Goal: Information Seeking & Learning: Learn about a topic

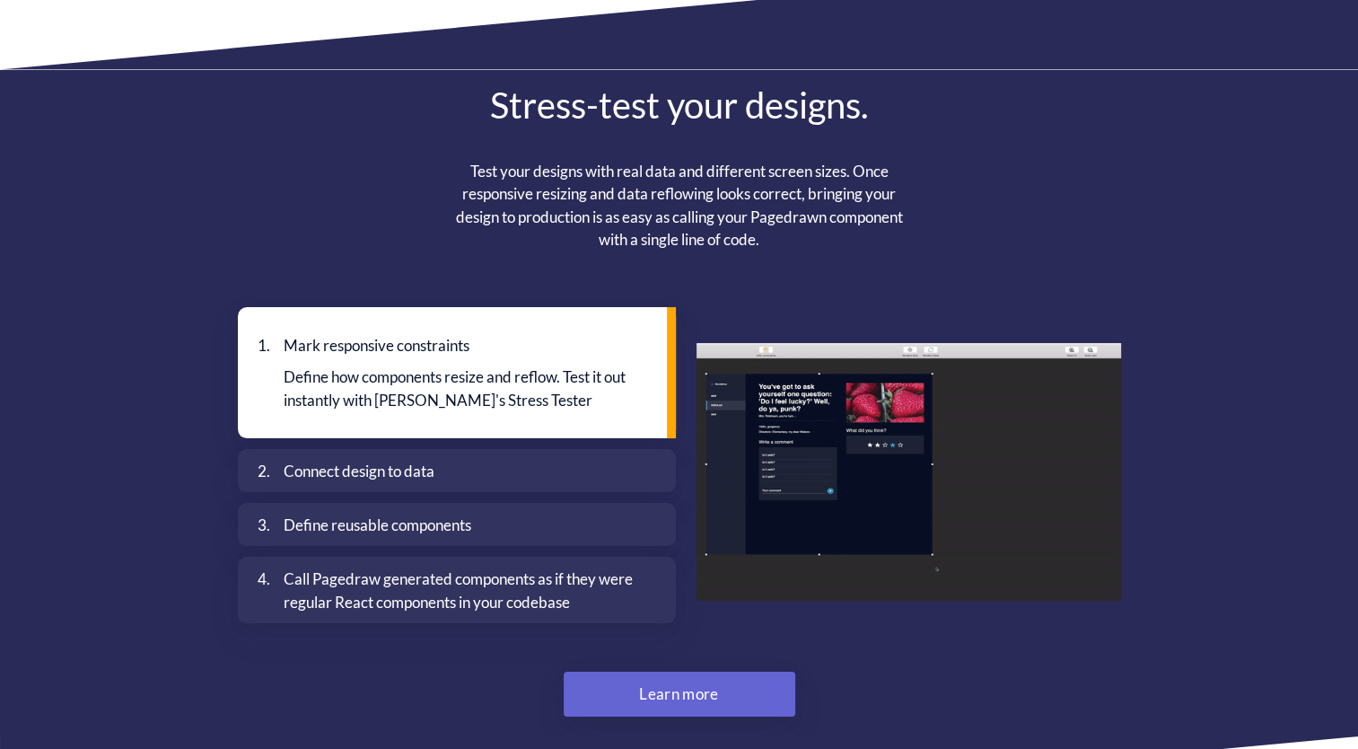
scroll to position [4614, 0]
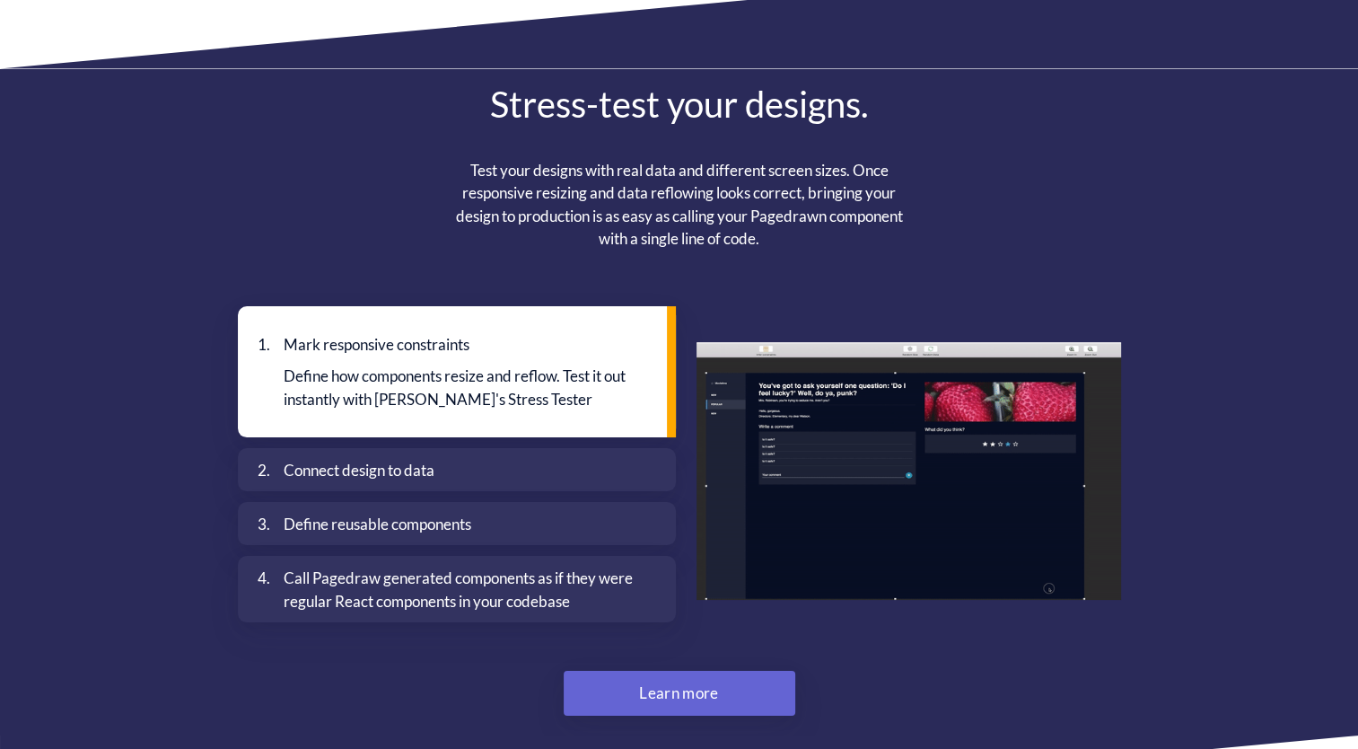
click at [477, 459] on div "Connect design to data" at bounding box center [463, 470] width 359 height 23
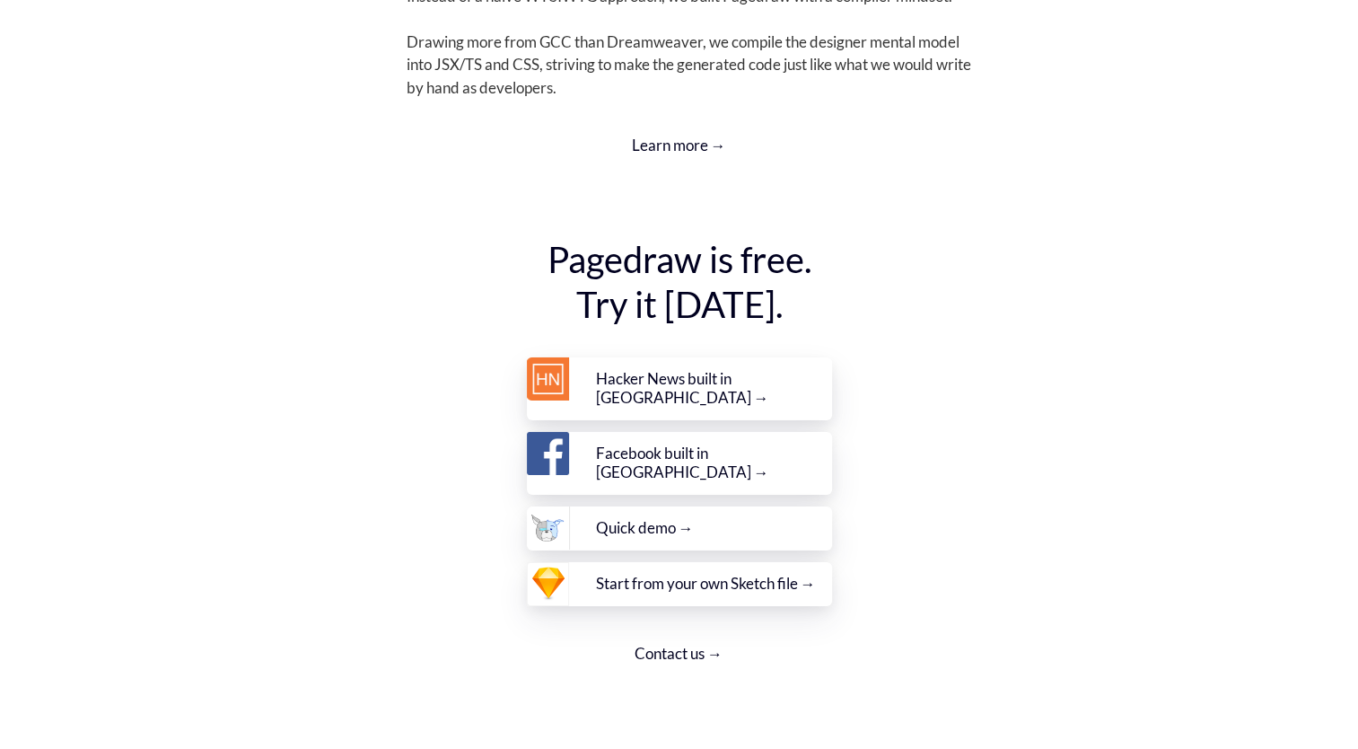
scroll to position [6432, 0]
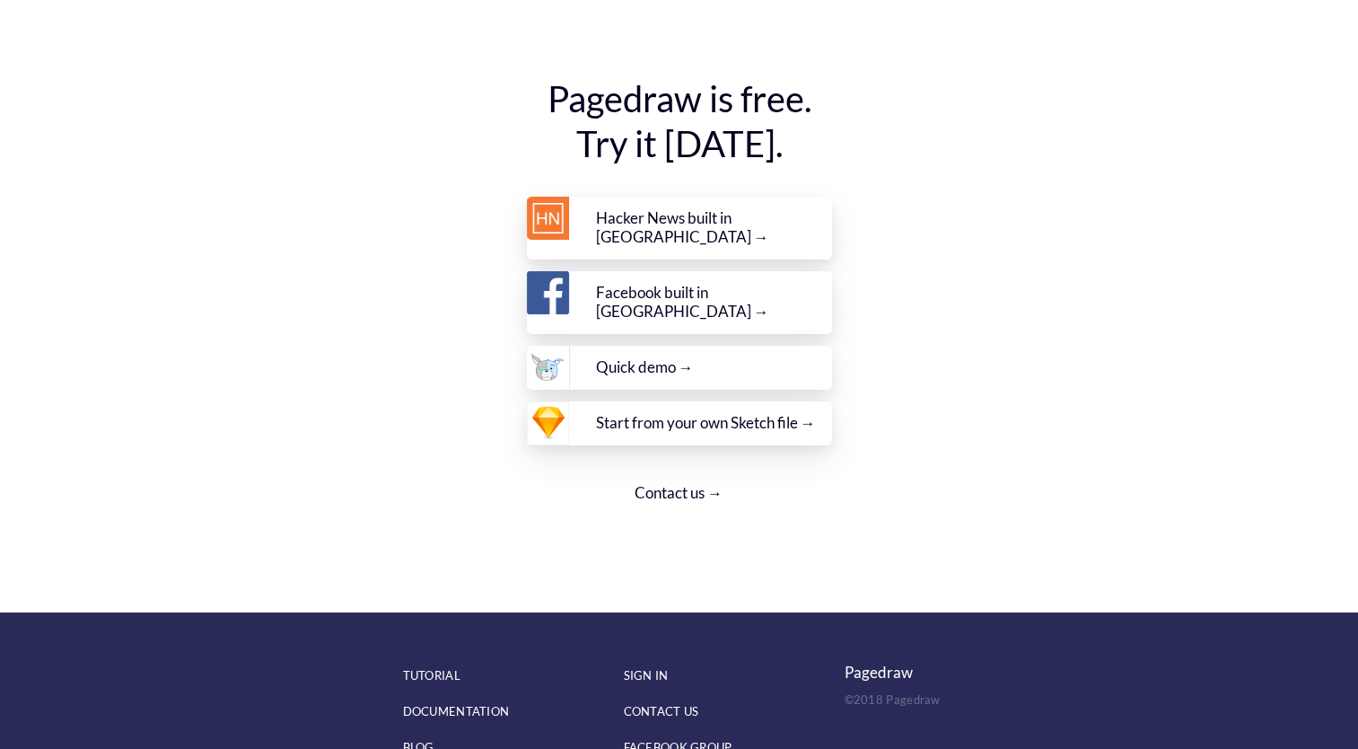
click at [696, 357] on div "Quick demo →" at bounding box center [714, 367] width 236 height 20
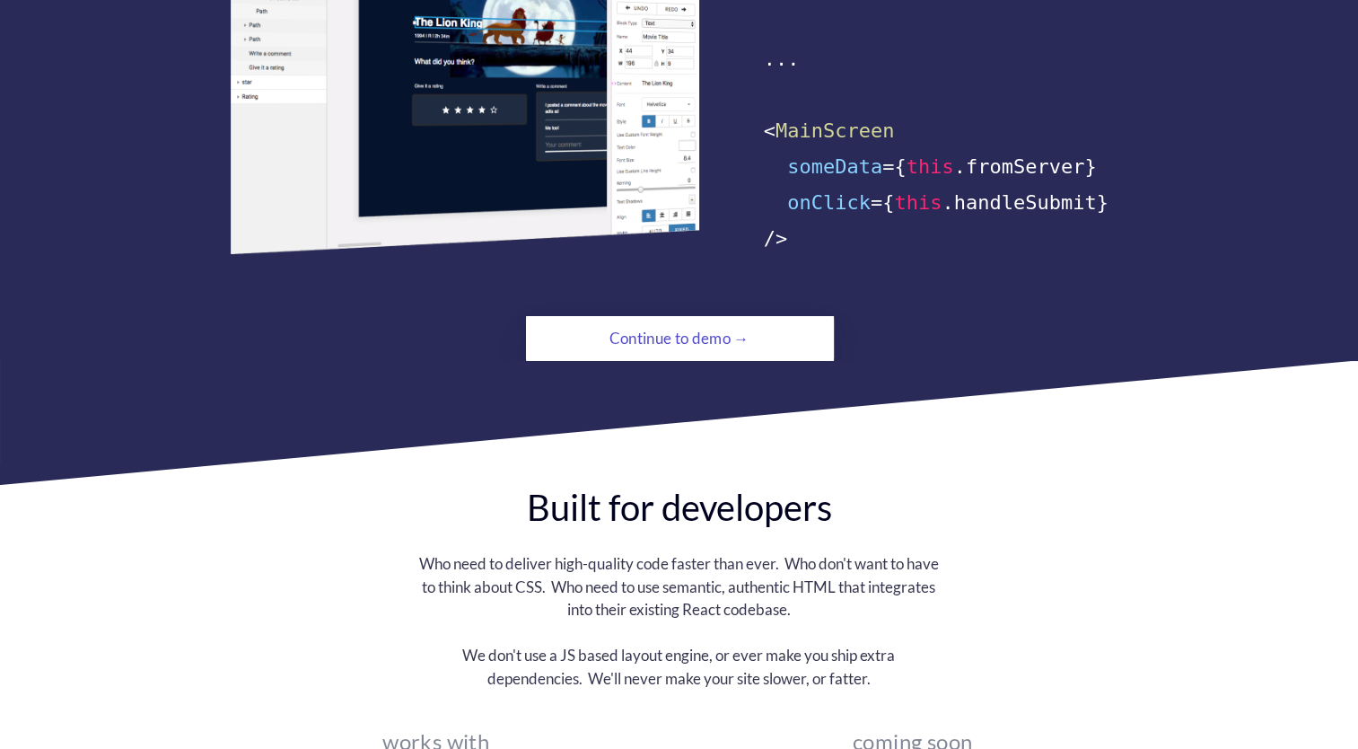
scroll to position [1271, 0]
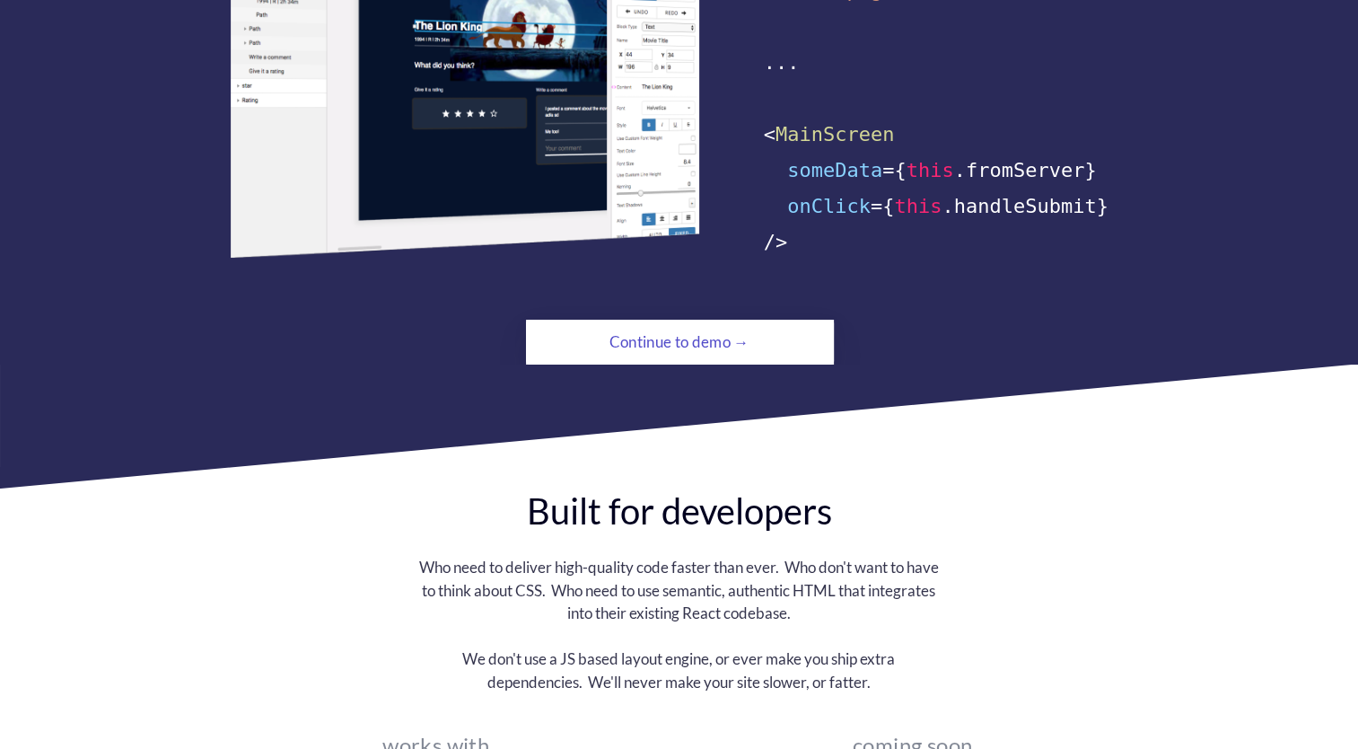
click at [676, 328] on div "Continue to demo →" at bounding box center [679, 342] width 210 height 36
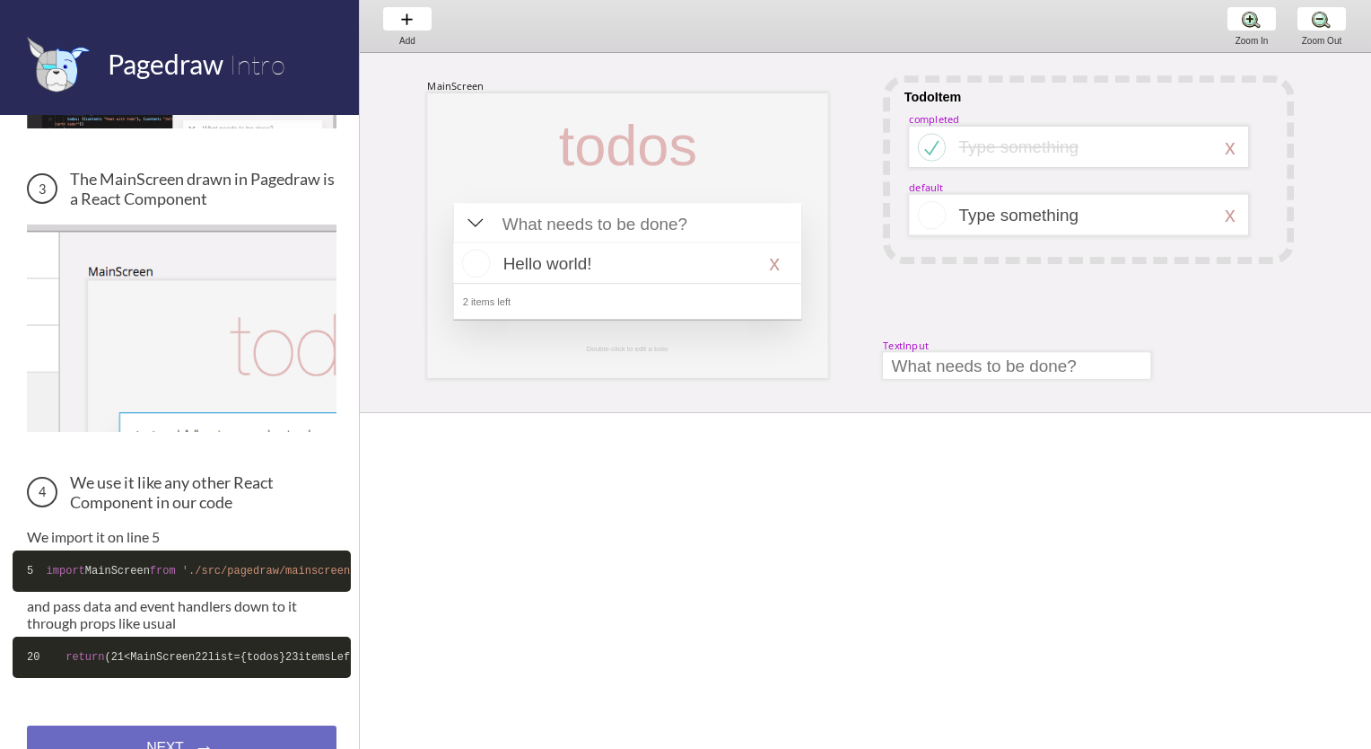
scroll to position [631, 0]
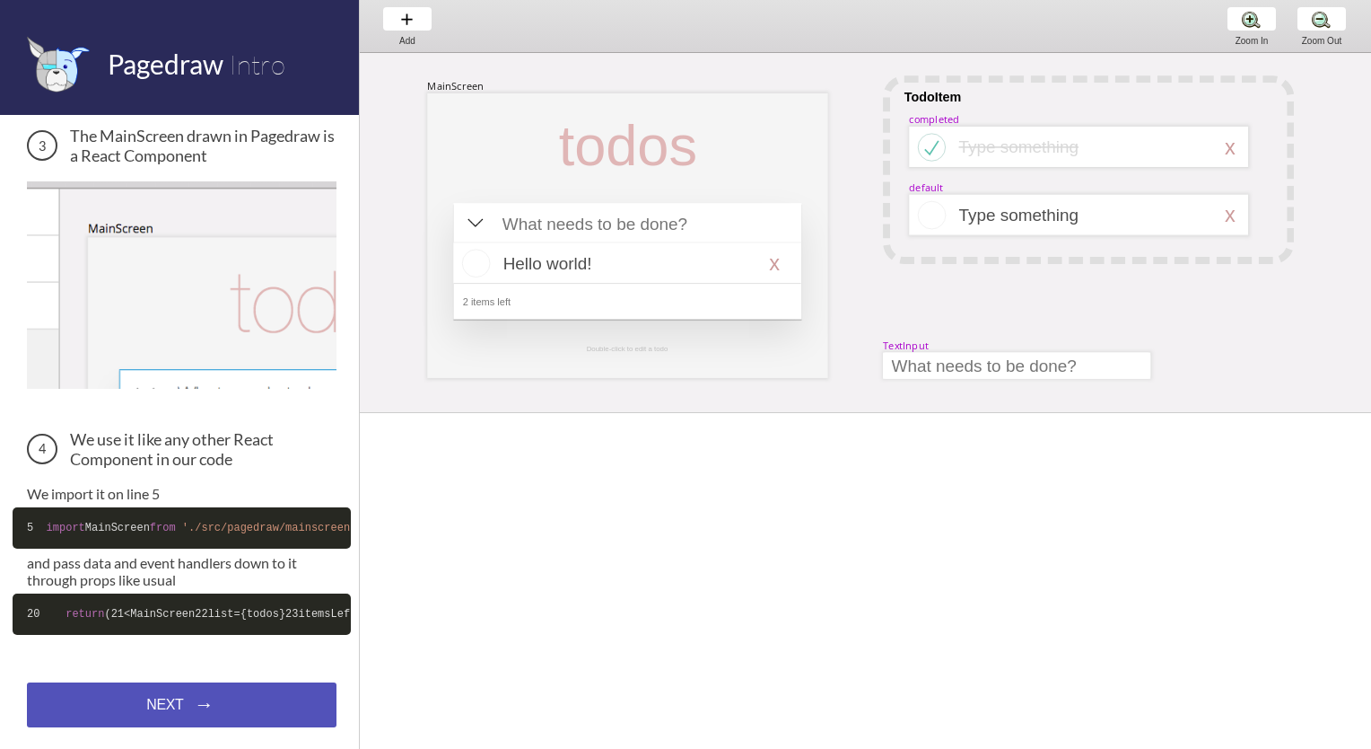
click at [96, 727] on div "NEXT → NEXT → NEXT →" at bounding box center [182, 704] width 310 height 45
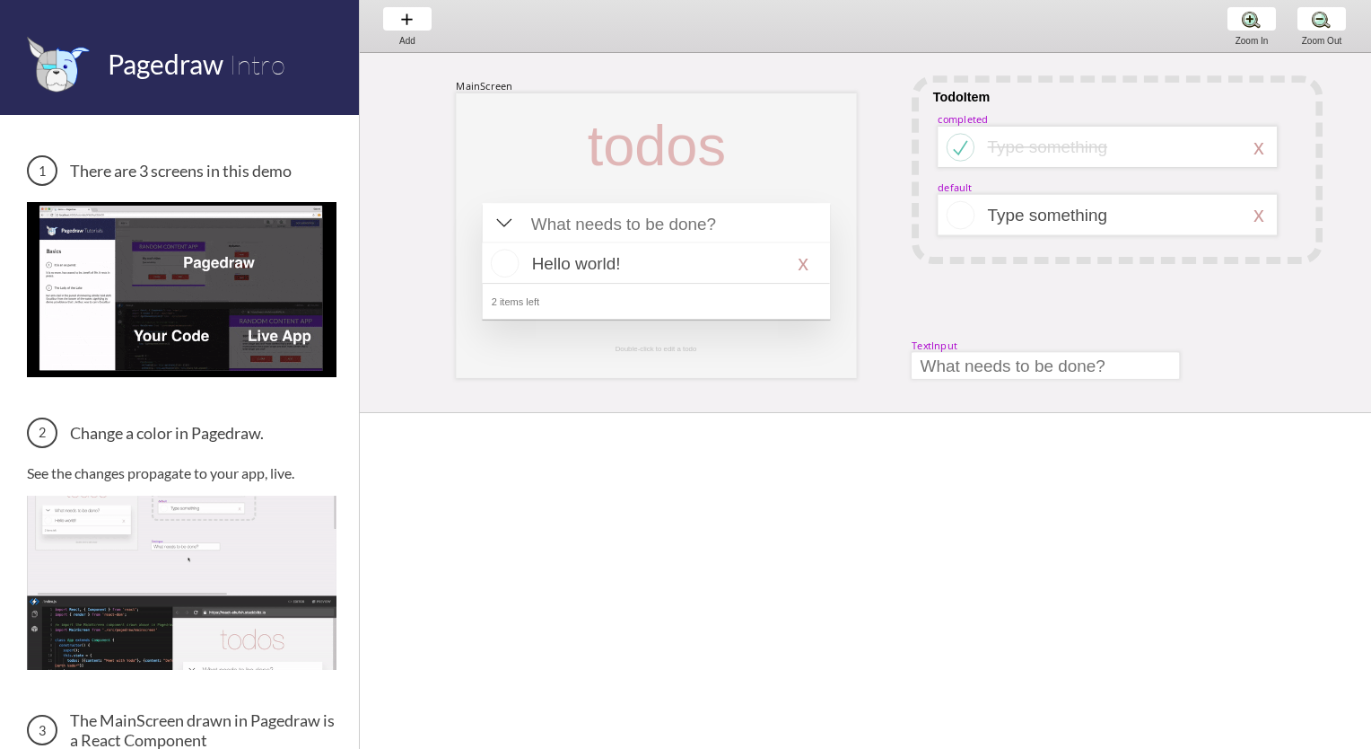
scroll to position [0, 29]
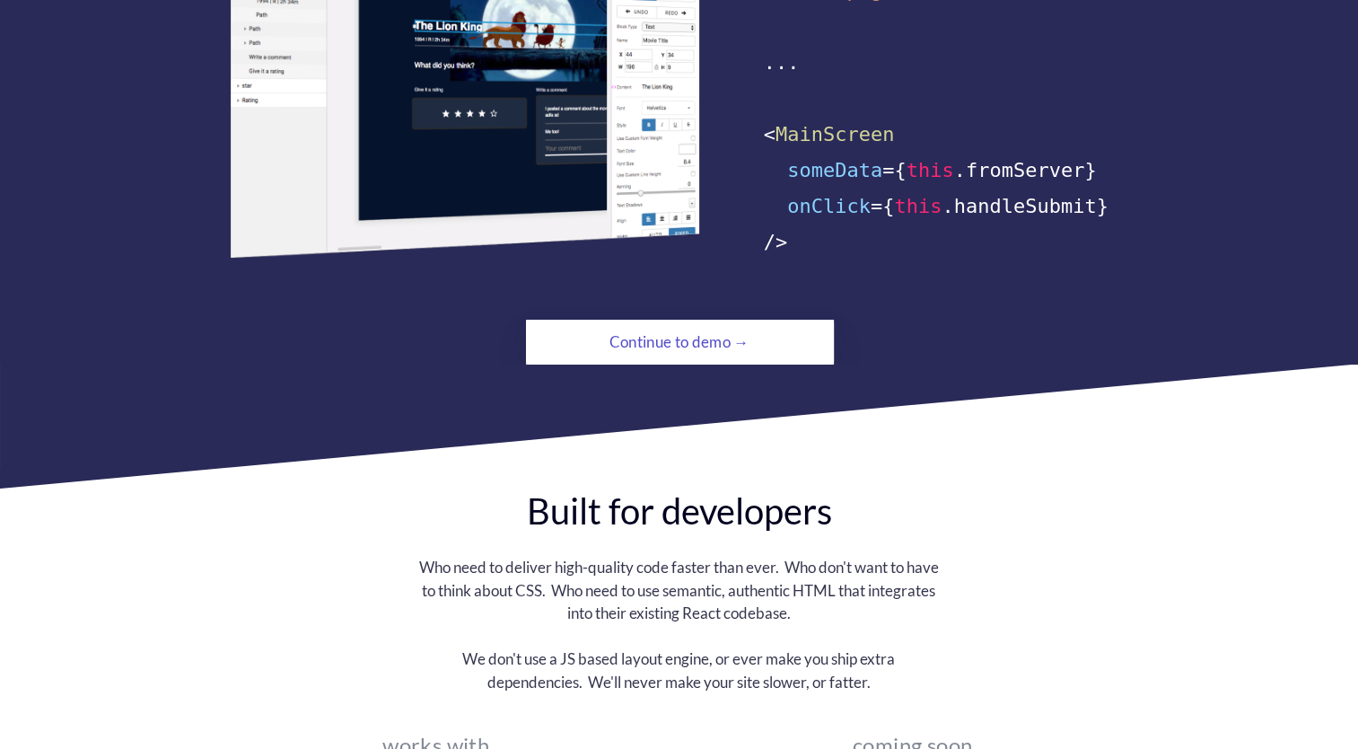
scroll to position [1271, 0]
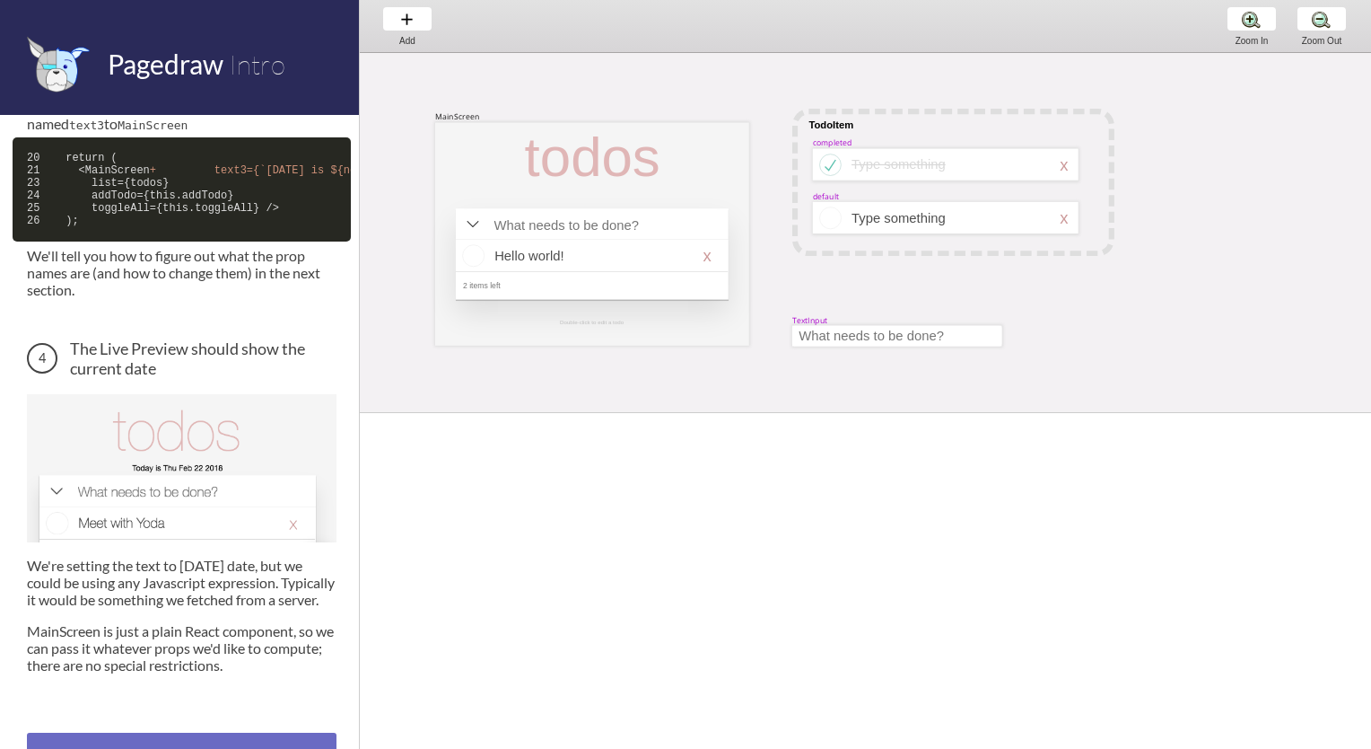
scroll to position [982, 0]
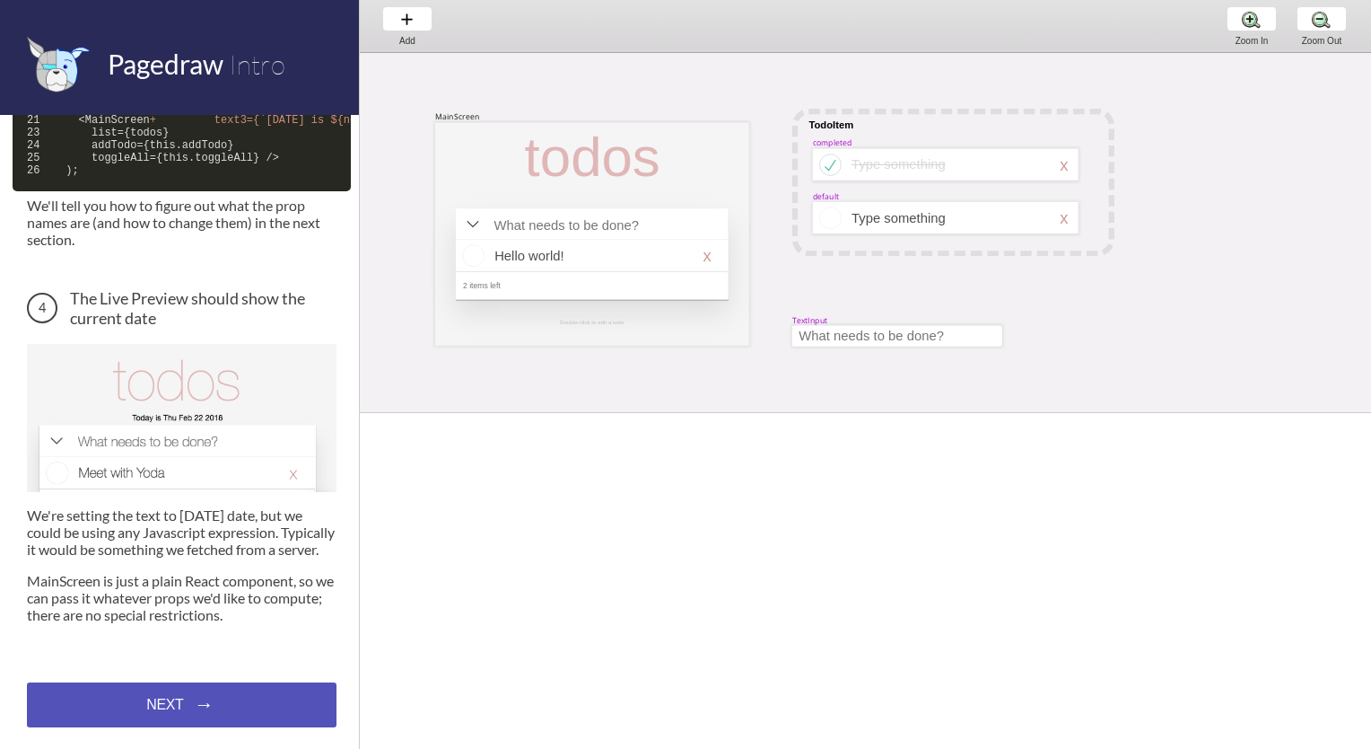
click at [180, 694] on div "NEXT → NEXT → NEXT →" at bounding box center [182, 704] width 310 height 45
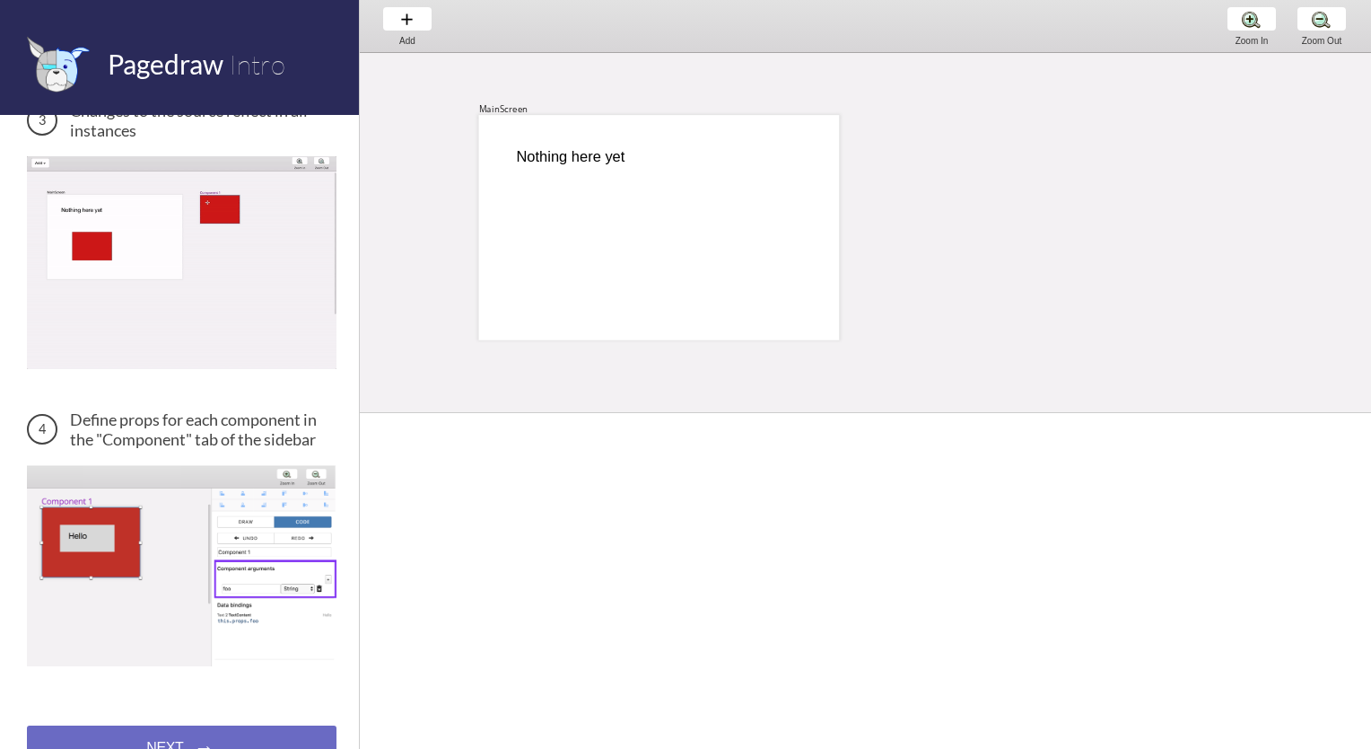
scroll to position [653, 0]
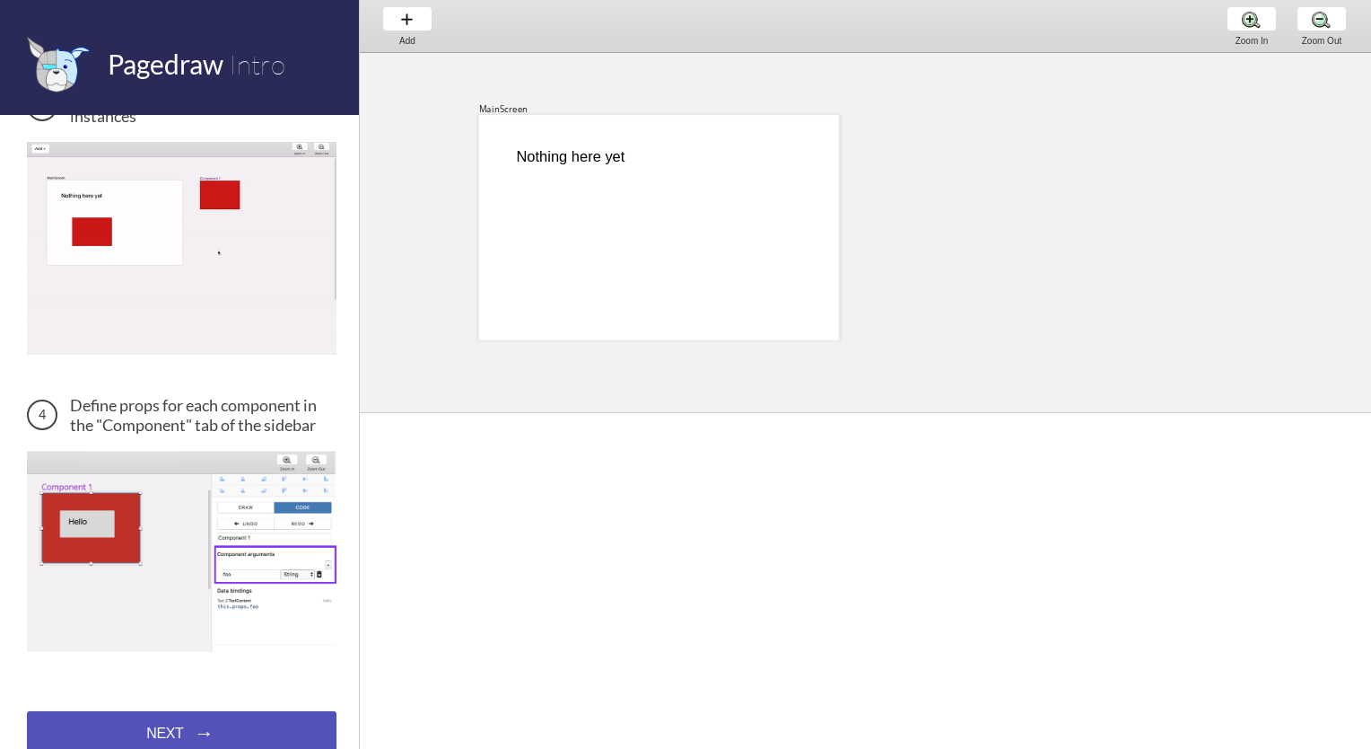
click at [172, 711] on div "NEXT → NEXT → NEXT →" at bounding box center [182, 733] width 310 height 45
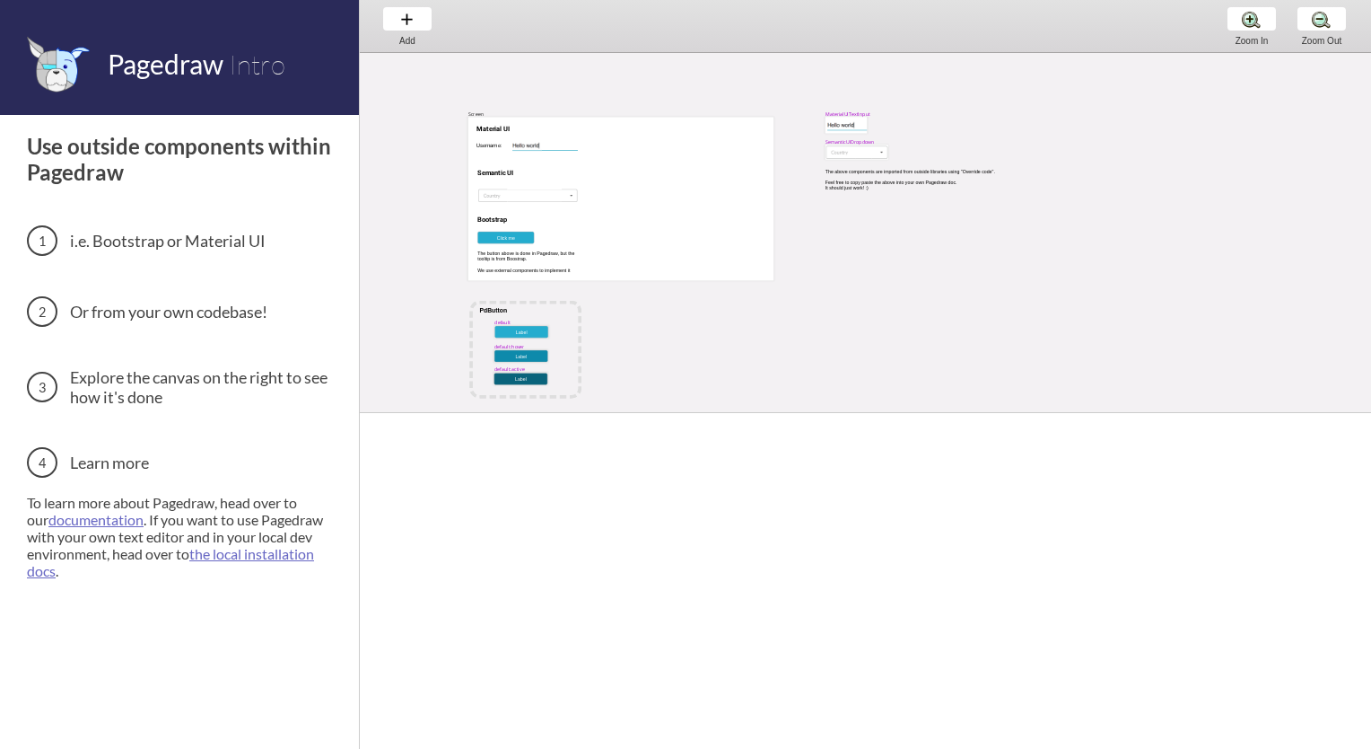
scroll to position [31, 0]
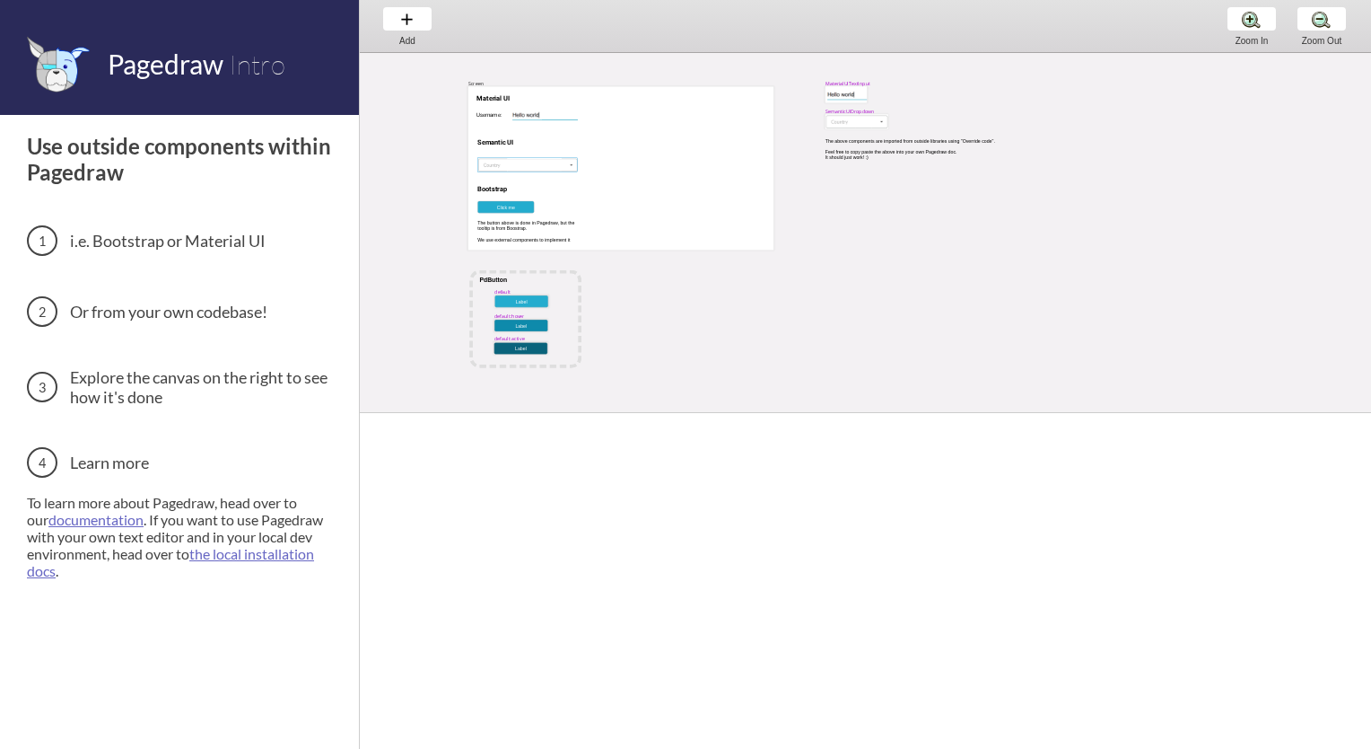
select select "17"
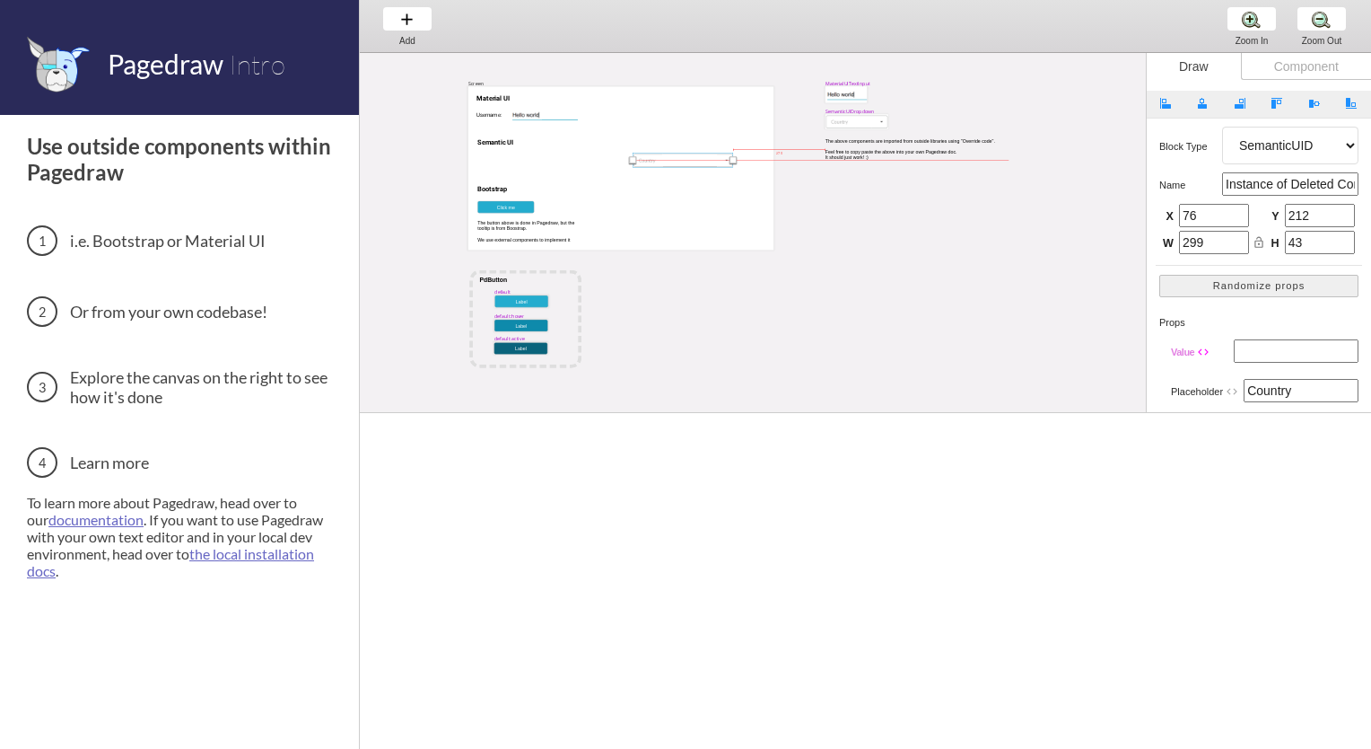
drag, startPoint x: 521, startPoint y: 160, endPoint x: 676, endPoint y: 154, distance: 155.4
click at [676, 154] on div at bounding box center [683, 160] width 101 height 14
type input "491"
type input "198"
drag, startPoint x: 676, startPoint y: 154, endPoint x: 524, endPoint y: 156, distance: 151.7
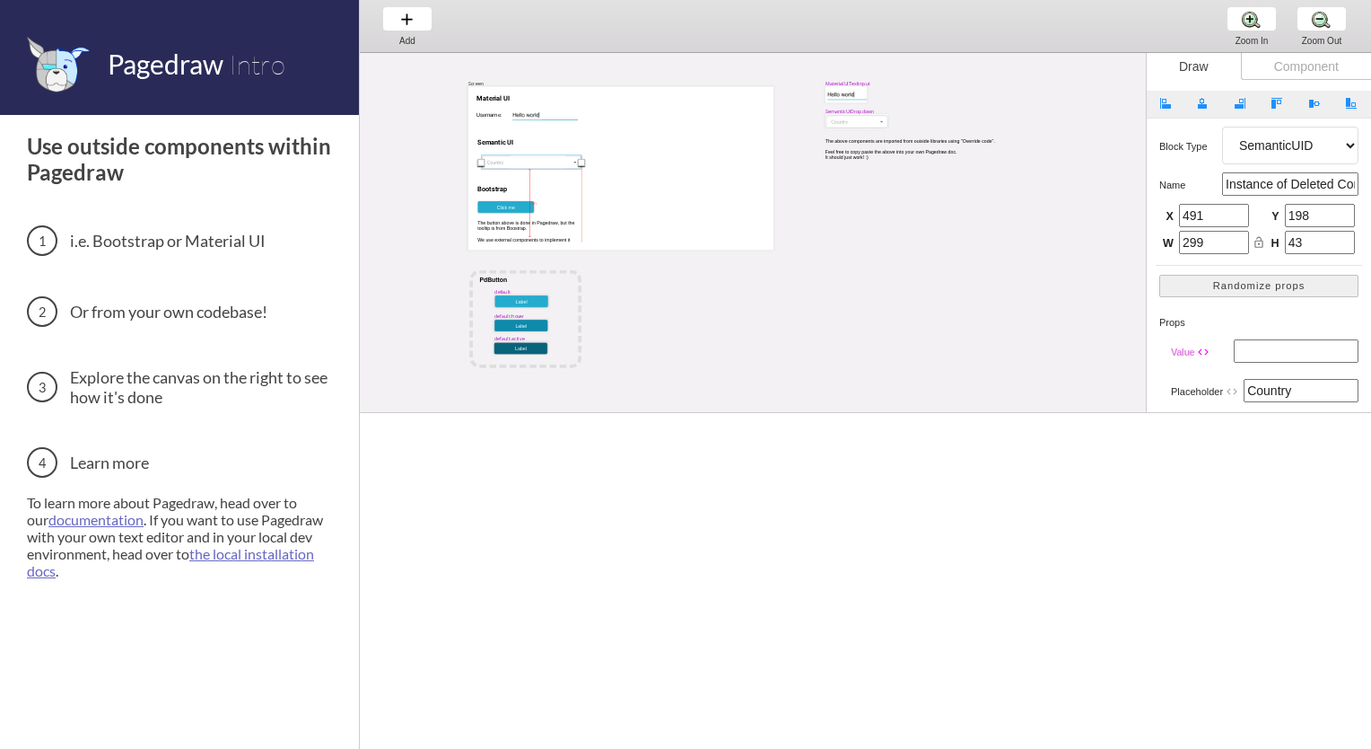
click at [524, 156] on div at bounding box center [531, 162] width 101 height 14
type input "39"
type input "204"
click at [617, 157] on div at bounding box center [621, 167] width 306 height 163
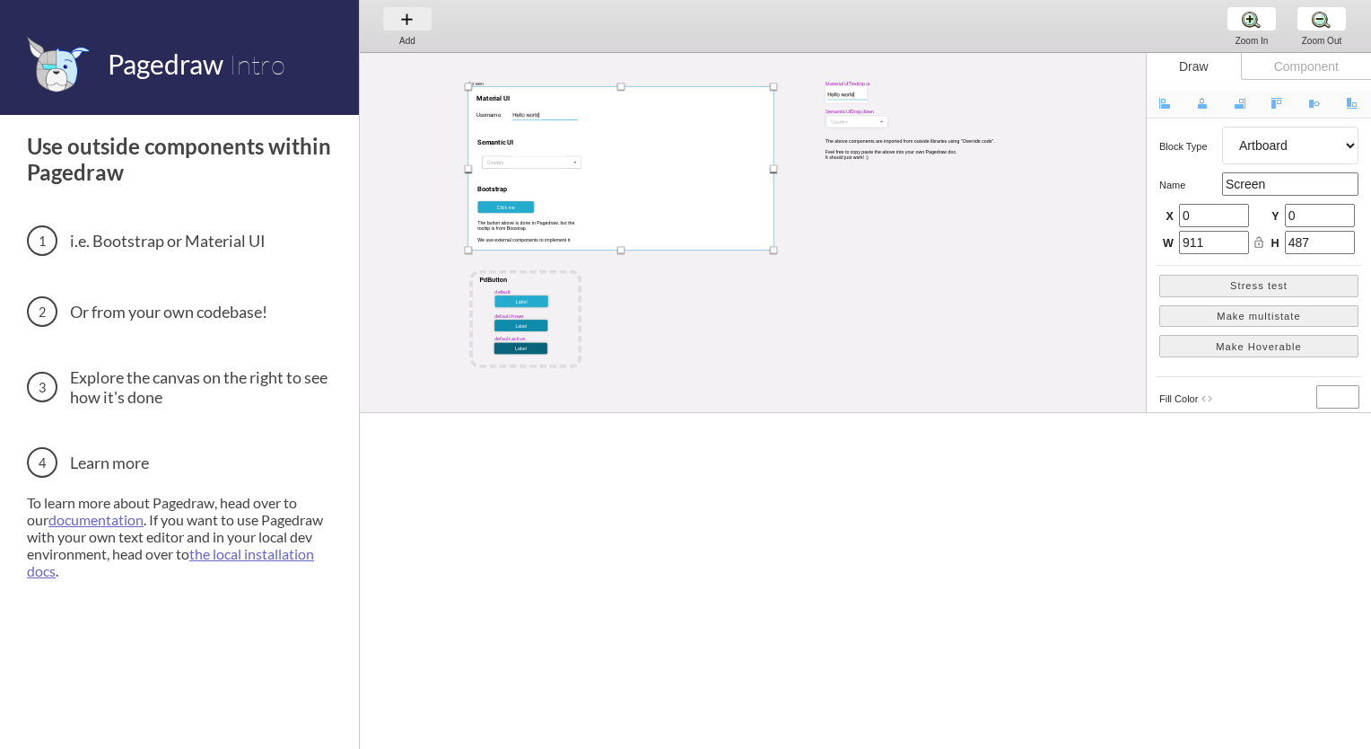
click at [418, 27] on div "Add Add Add" at bounding box center [407, 25] width 68 height 51
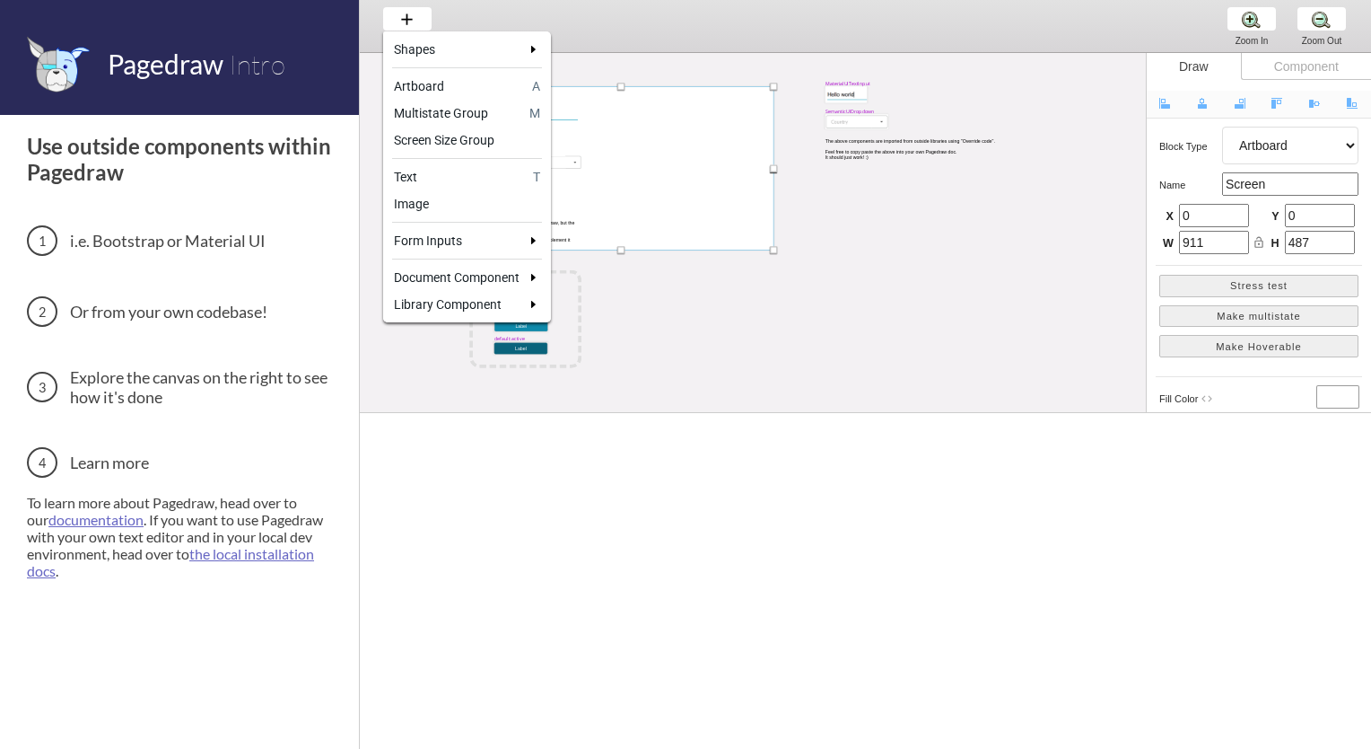
click at [723, 160] on div at bounding box center [685, 374] width 1371 height 749
